Goal: Task Accomplishment & Management: Manage account settings

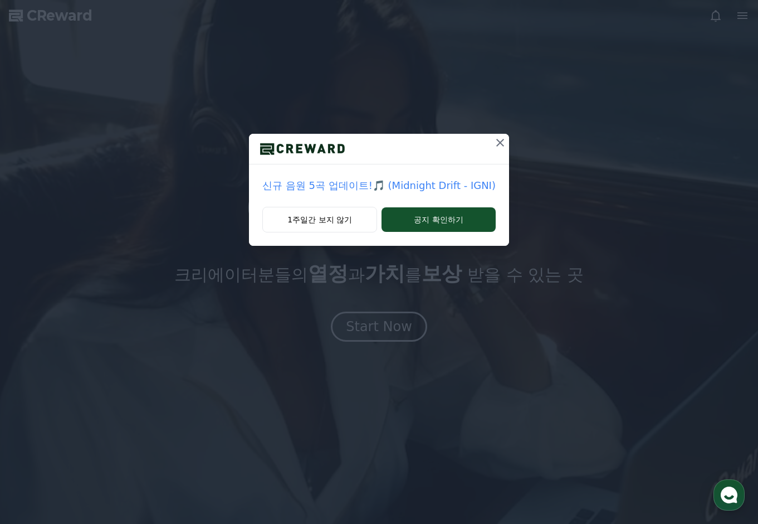
click at [494, 145] on icon at bounding box center [500, 142] width 13 height 13
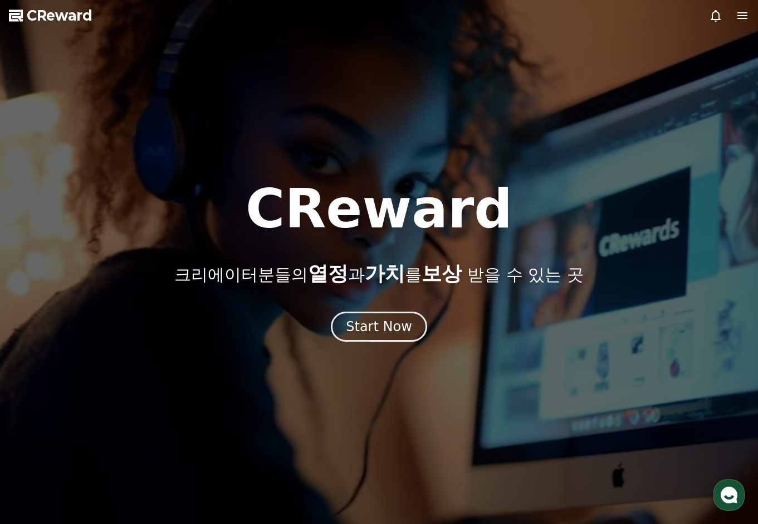
click at [741, 13] on icon at bounding box center [743, 15] width 10 height 7
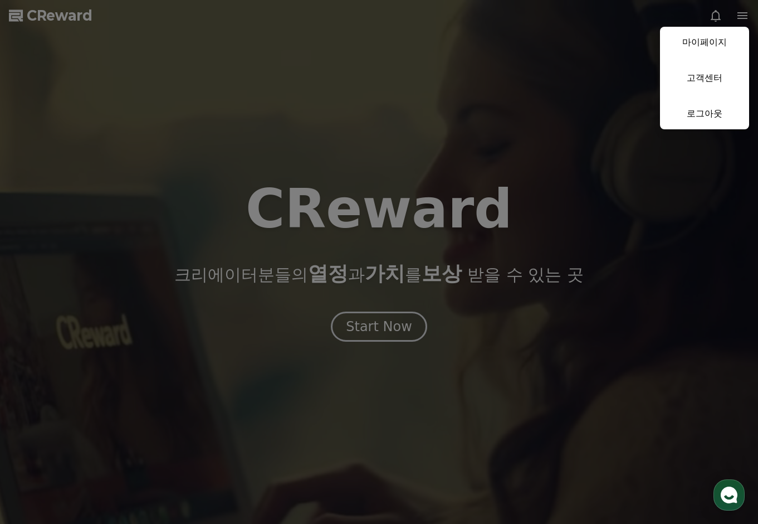
click at [719, 42] on link "마이페이지" at bounding box center [704, 42] width 89 height 31
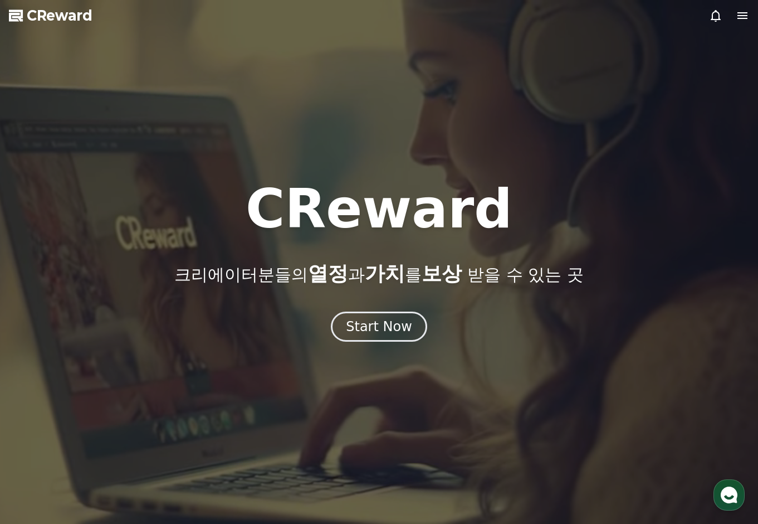
select select "**********"
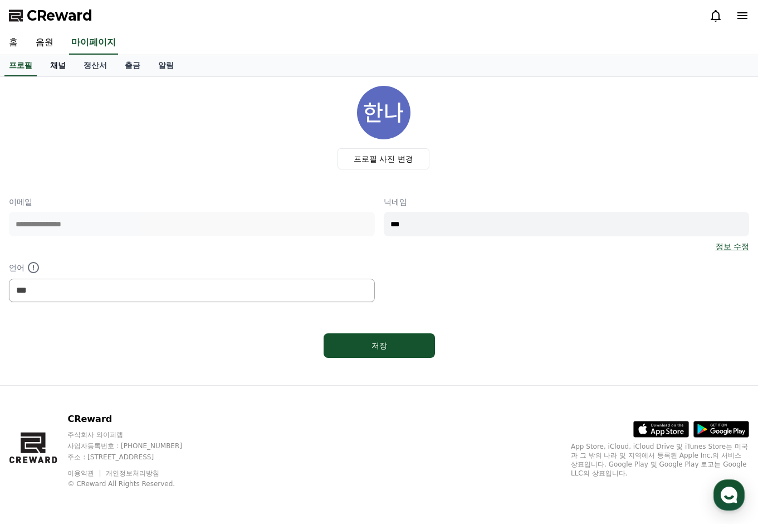
click at [54, 63] on link "채널" at bounding box center [57, 65] width 33 height 21
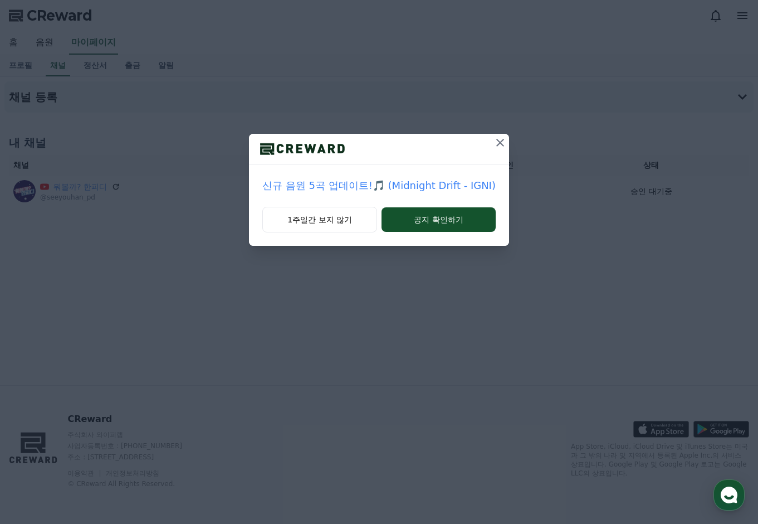
click at [496, 142] on icon at bounding box center [500, 143] width 8 height 8
